Goal: Task Accomplishment & Management: Manage account settings

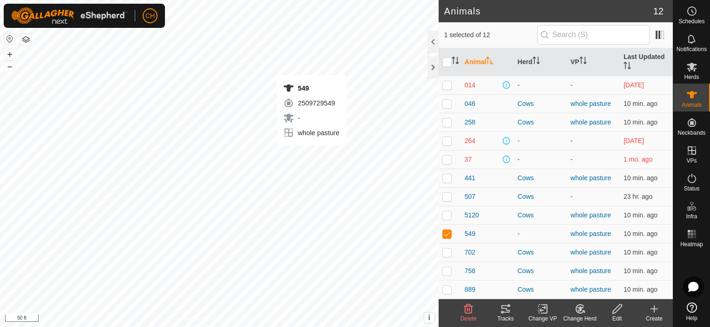
click at [579, 313] on icon at bounding box center [580, 309] width 8 height 8
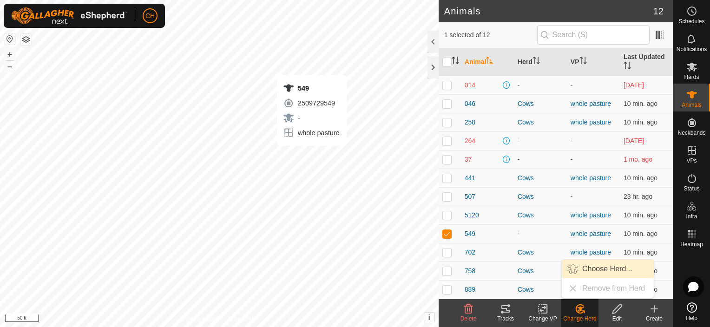
click at [602, 271] on link "Choose Herd..." at bounding box center [608, 269] width 92 height 19
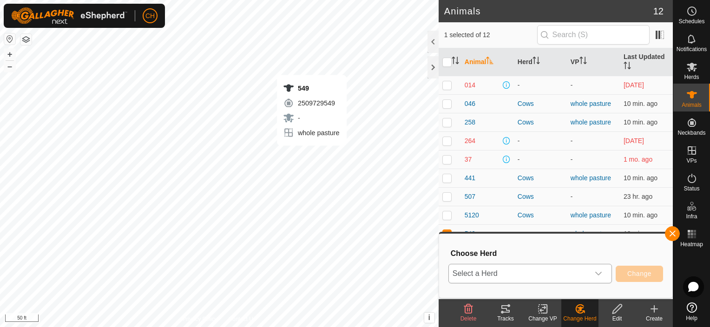
click at [601, 274] on icon "dropdown trigger" at bounding box center [598, 273] width 7 height 7
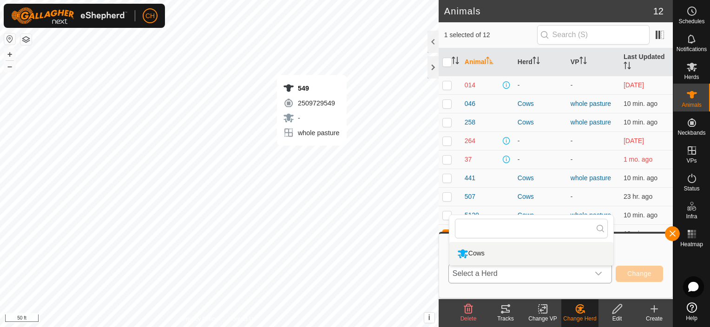
click at [480, 251] on li "Cows" at bounding box center [531, 253] width 164 height 23
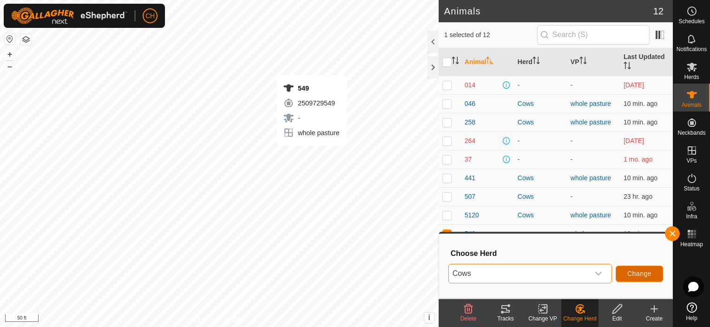
click at [643, 275] on span "Change" at bounding box center [639, 273] width 24 height 7
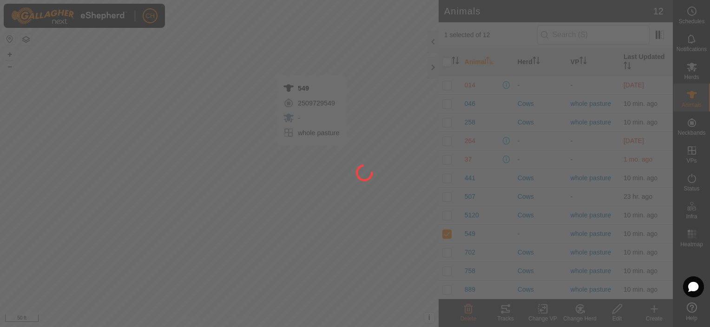
checkbox input "false"
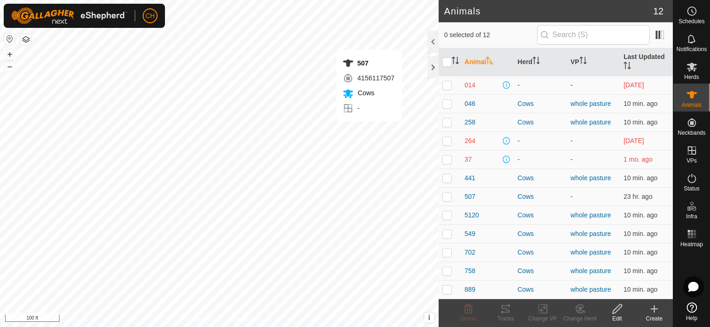
checkbox input "true"
